Goal: Information Seeking & Learning: Find specific fact

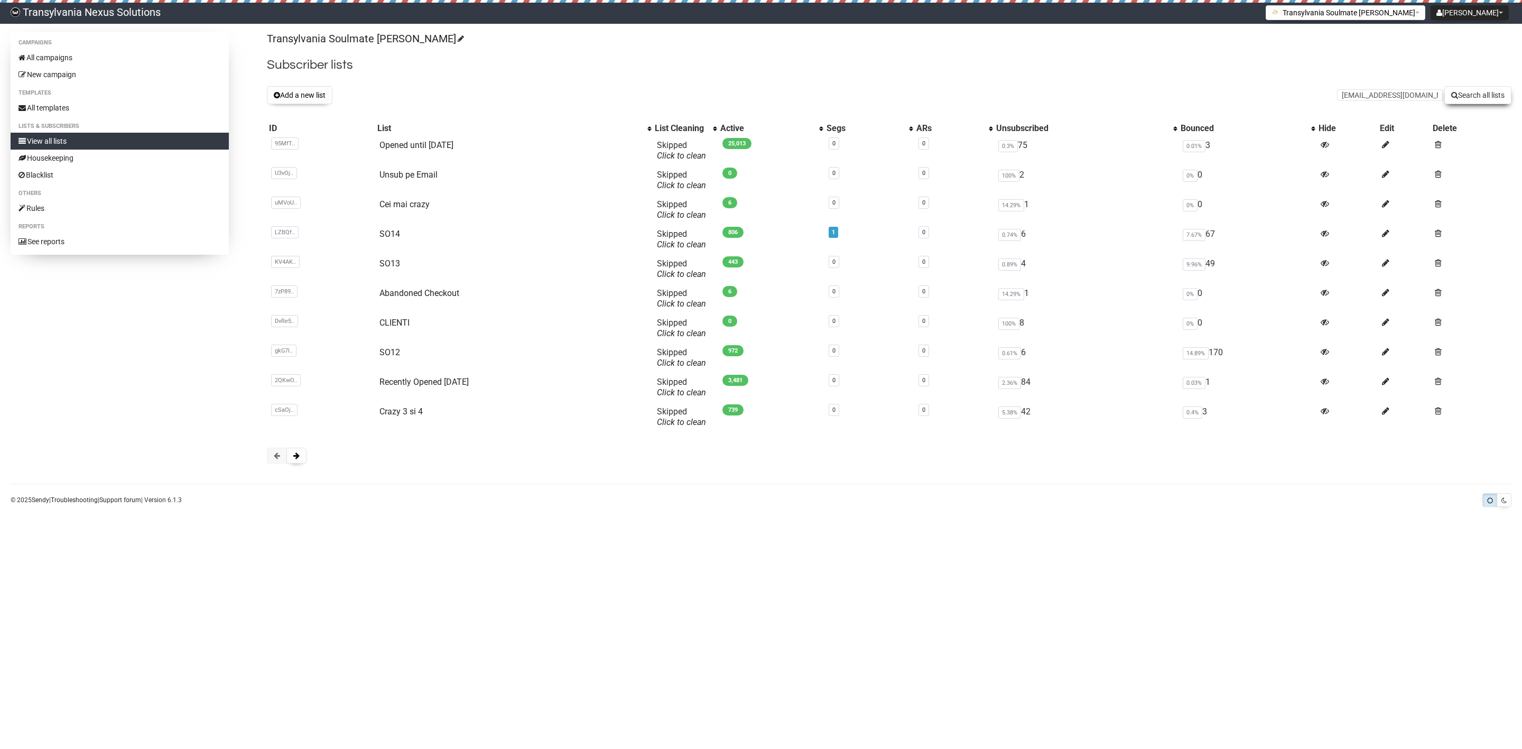
type input "malinabuhl@googlemail.com"
click at [1476, 100] on button "Search all lists" at bounding box center [1477, 95] width 67 height 18
click at [1354, 101] on form "Search all lists" at bounding box center [1424, 95] width 174 height 18
click at [1357, 96] on input "text" at bounding box center [1390, 95] width 106 height 12
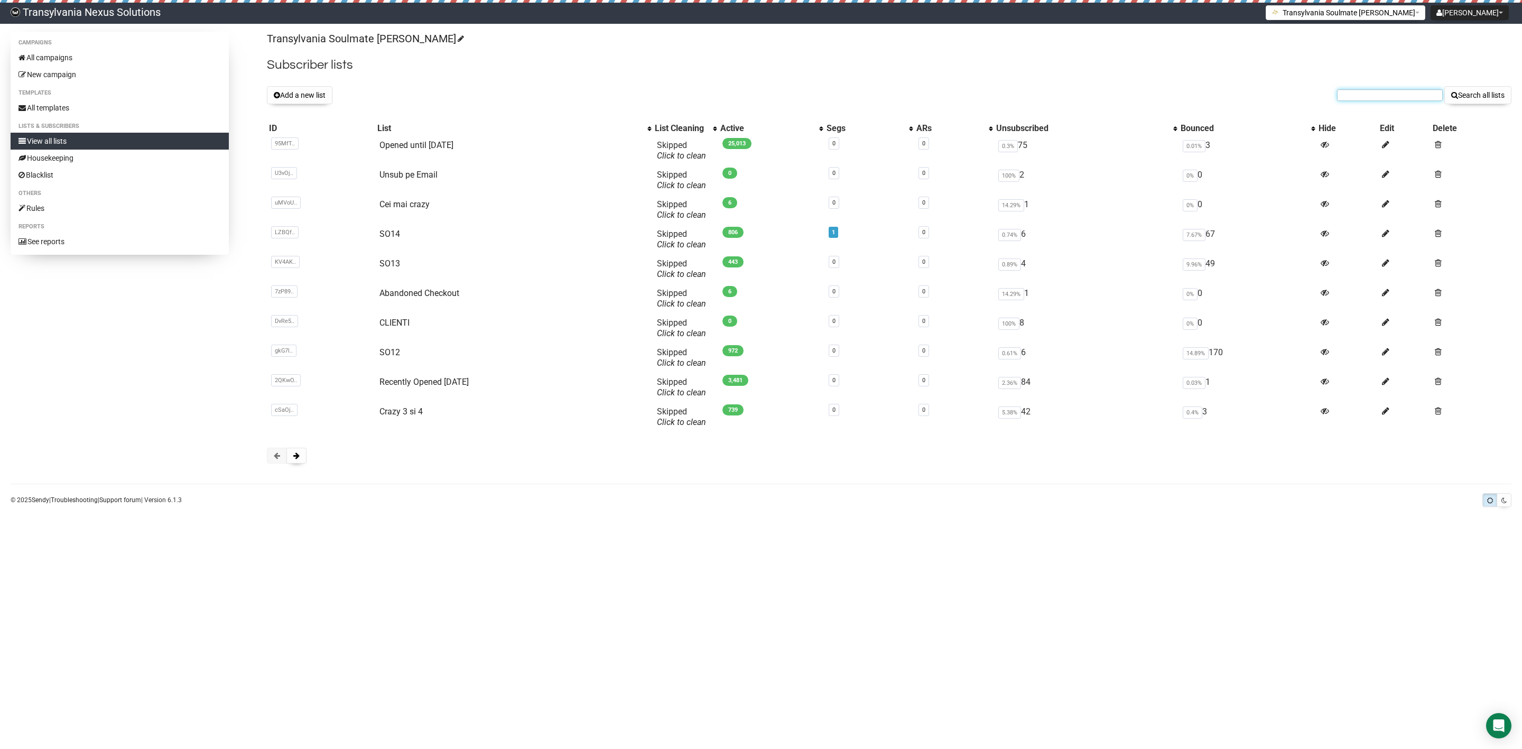
paste input "[EMAIL_ADDRESS][DOMAIN_NAME]"
type input "[EMAIL_ADDRESS][DOMAIN_NAME]"
click at [1471, 88] on button "Search all lists" at bounding box center [1477, 95] width 67 height 18
